Goal: Check status: Check status

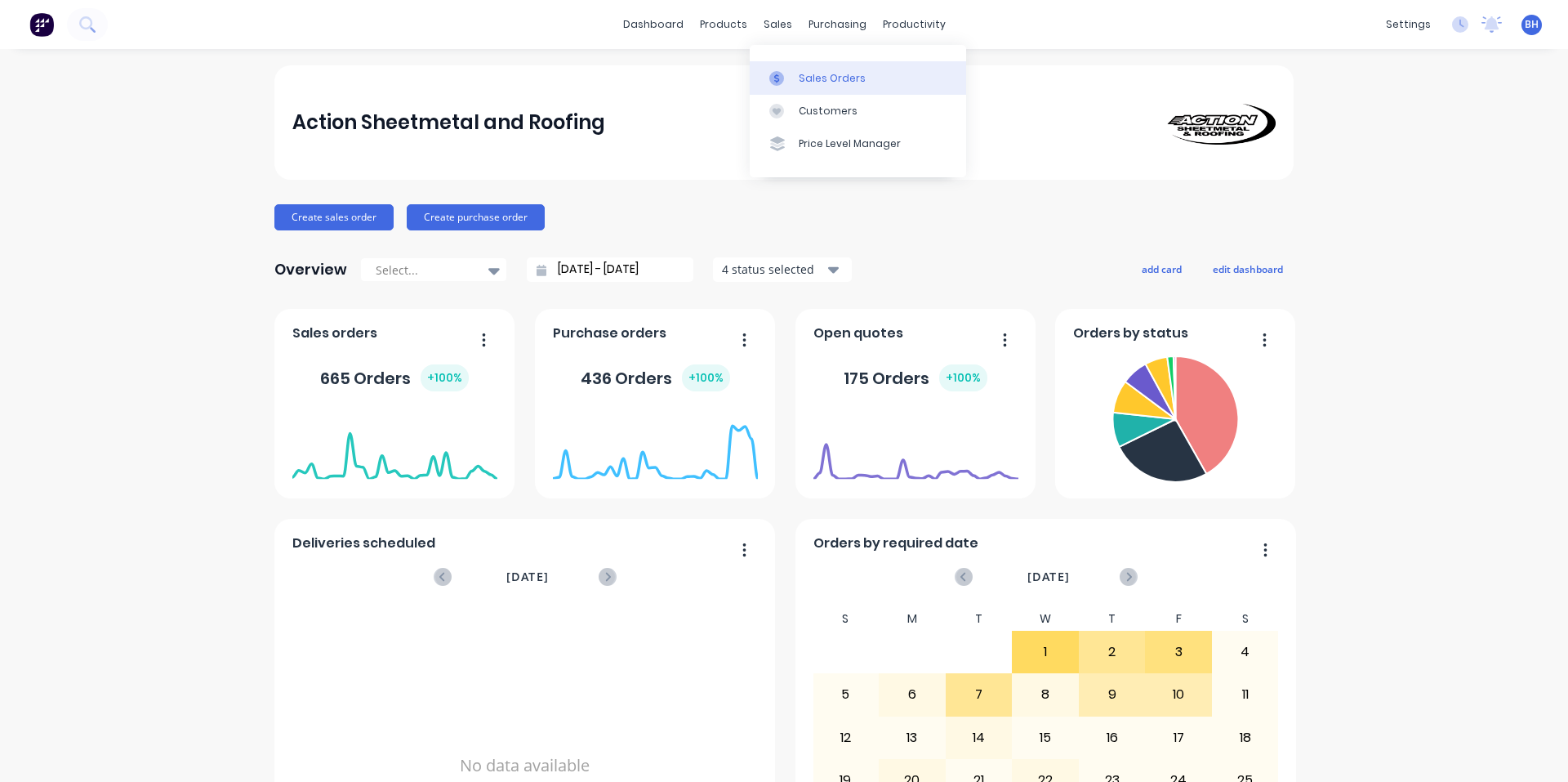
click at [826, 83] on div "Sales Orders" at bounding box center [831, 78] width 67 height 15
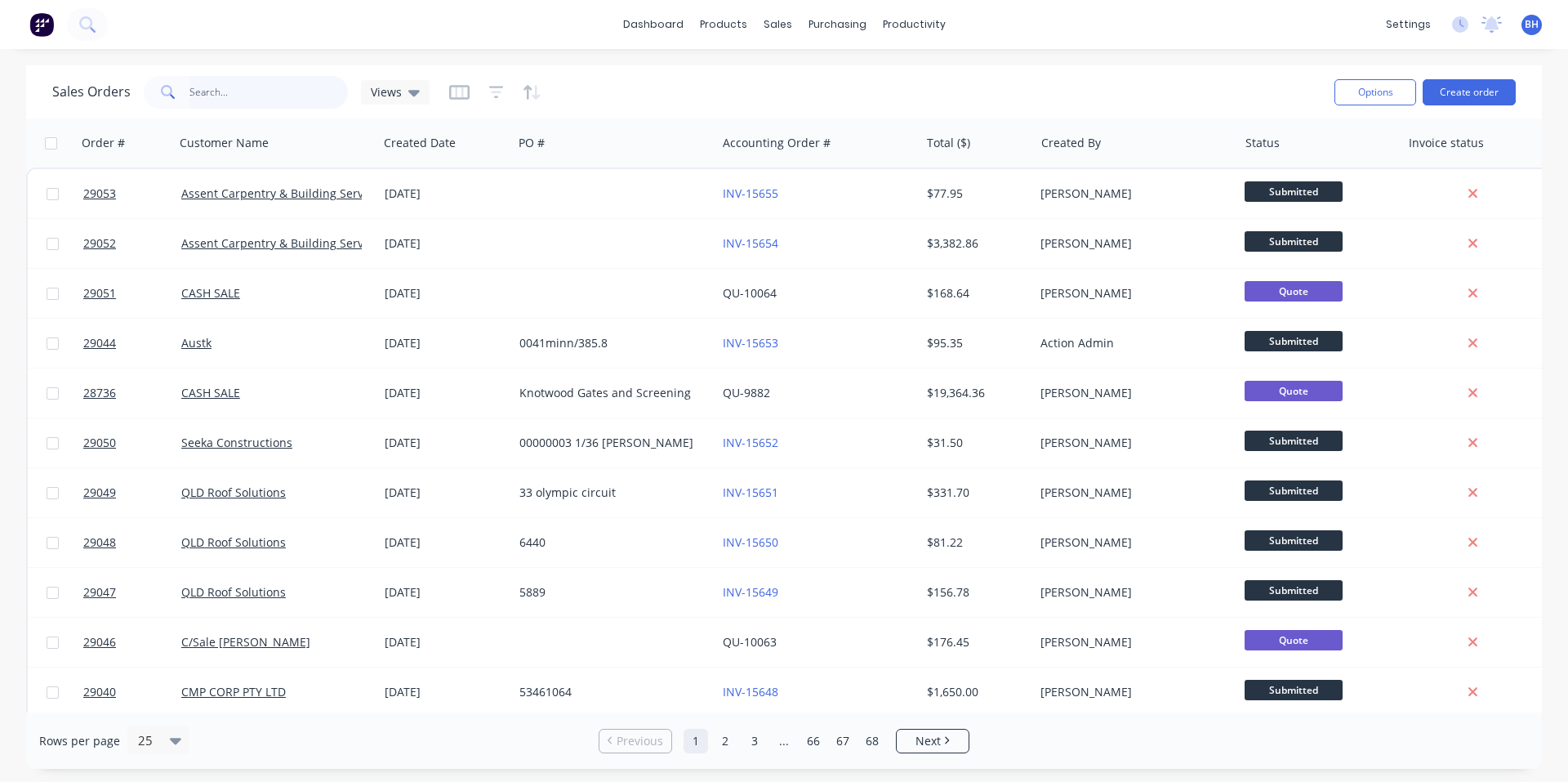
click at [216, 93] on input "text" at bounding box center [269, 93] width 159 height 33
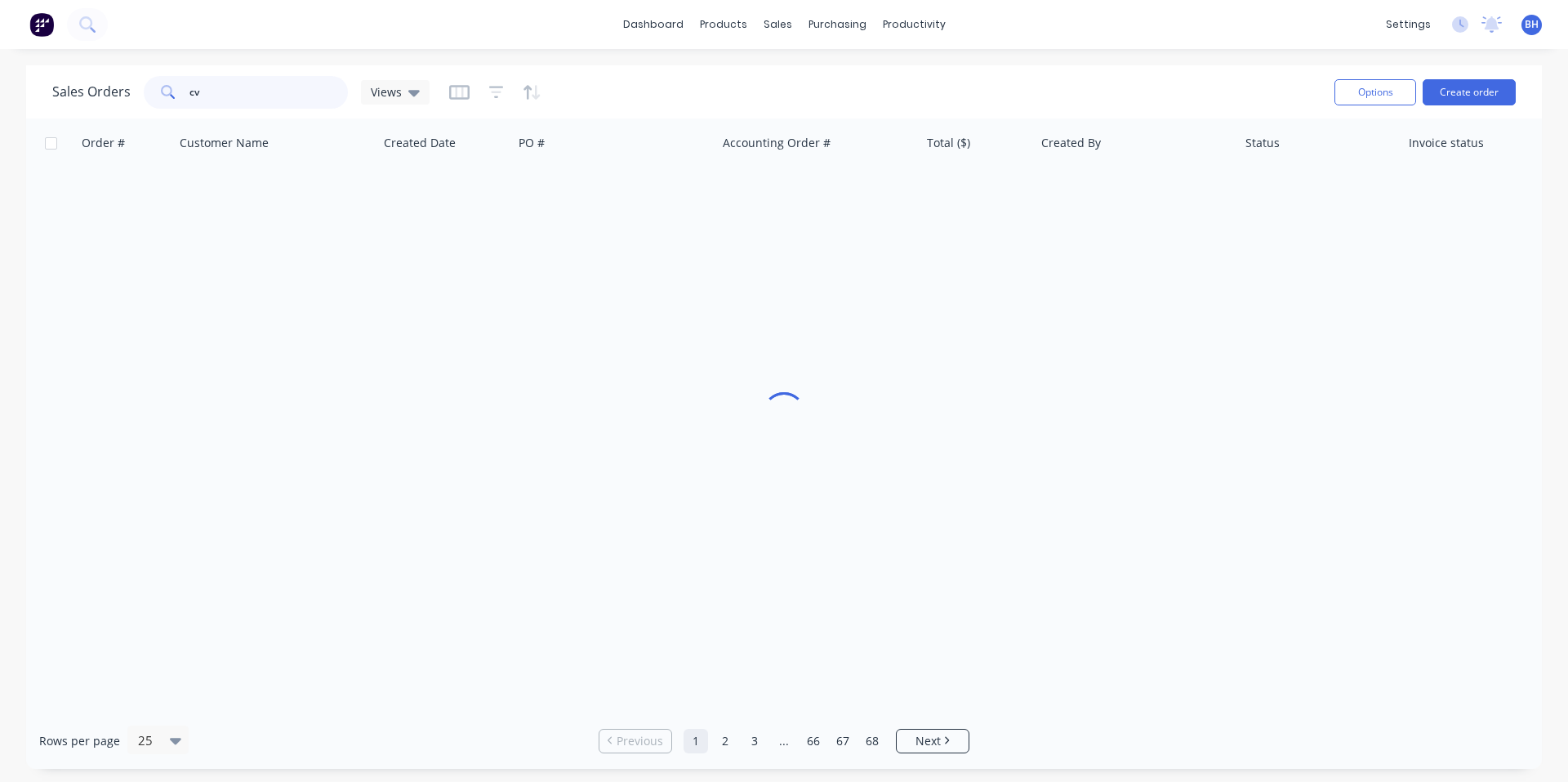
type input "c"
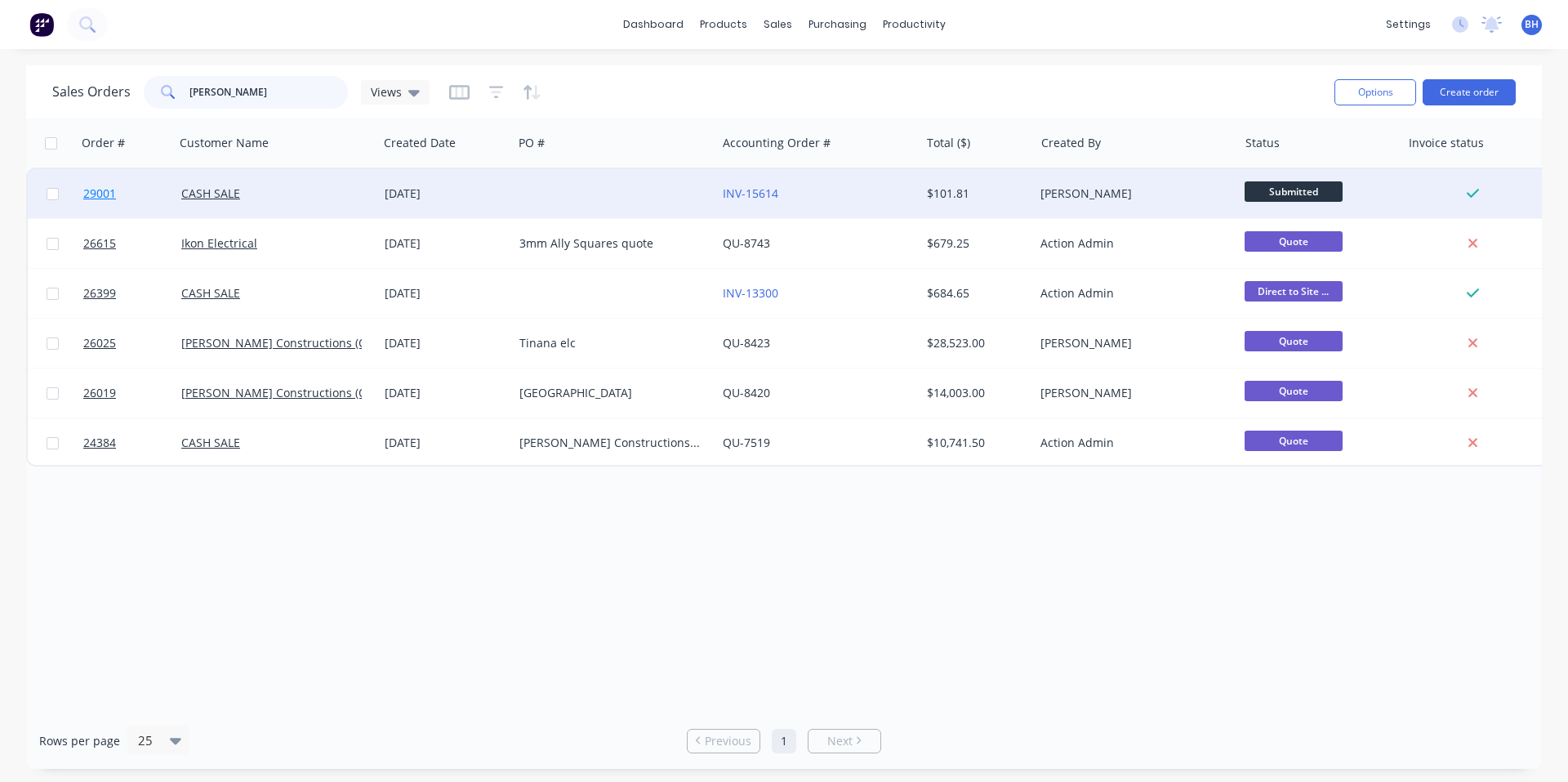
type input "[PERSON_NAME]"
click at [100, 191] on span "29001" at bounding box center [100, 193] width 33 height 16
click at [209, 190] on link "CASH SALE" at bounding box center [210, 193] width 59 height 16
click at [91, 186] on span "29001" at bounding box center [100, 193] width 33 height 16
